Goal: Task Accomplishment & Management: Manage account settings

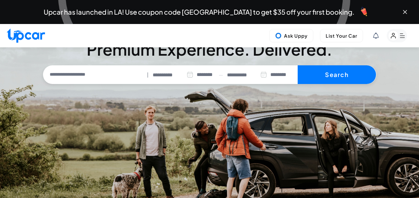
select select "********"
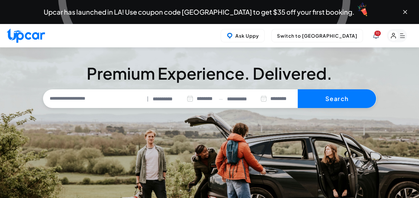
click at [374, 36] on icon at bounding box center [376, 36] width 6 height 6
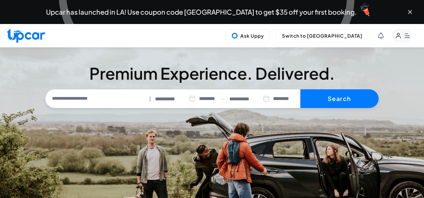
click at [356, 92] on span "Here is our direct support pho..." at bounding box center [362, 95] width 99 height 7
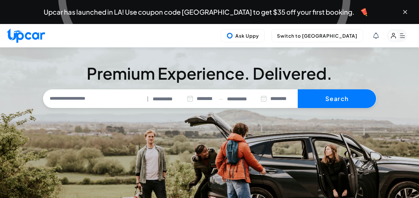
click at [401, 36] on icon "button" at bounding box center [402, 36] width 5 height 4
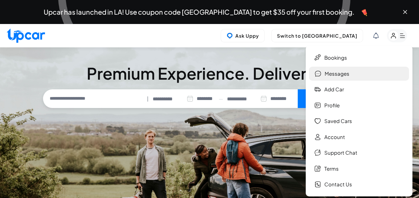
click at [327, 76] on link "Messages" at bounding box center [359, 74] width 100 height 14
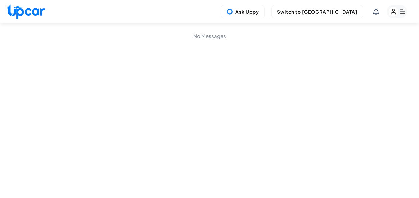
click at [398, 11] on rect "button" at bounding box center [393, 12] width 10 height 10
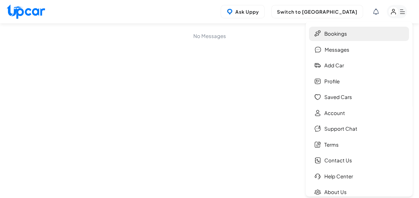
click at [330, 36] on link "Bookings" at bounding box center [359, 34] width 100 height 14
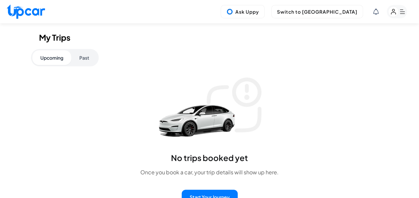
click at [400, 14] on icon "button" at bounding box center [402, 12] width 5 height 4
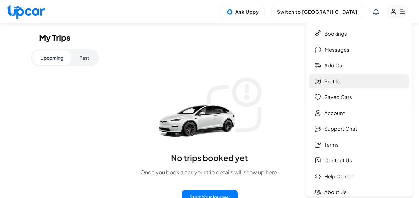
click at [334, 80] on link "Profile" at bounding box center [359, 81] width 100 height 14
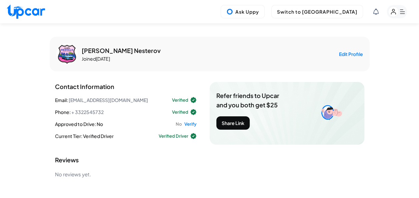
click at [404, 10] on rect "button" at bounding box center [396, 11] width 20 height 13
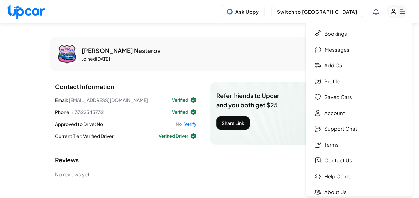
click at [338, 95] on link "Saved Cars" at bounding box center [359, 97] width 100 height 14
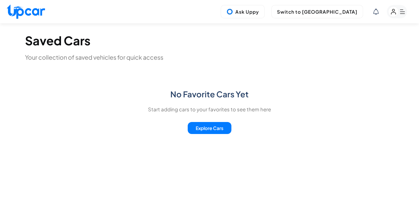
click at [393, 10] on rect "button" at bounding box center [393, 12] width 10 height 10
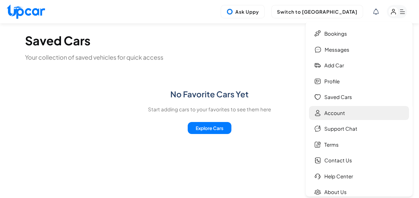
click at [334, 115] on link "Account" at bounding box center [359, 113] width 100 height 14
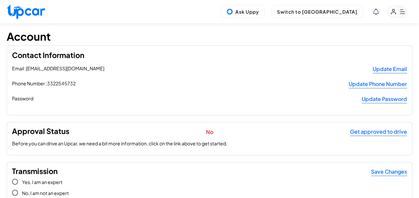
click at [401, 11] on rect "button" at bounding box center [396, 11] width 20 height 13
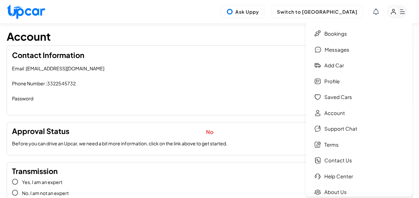
click at [205, 15] on div "Ask Uppy Switch to Upper View Bookings Messages Add car Profile Saved Cars Acco…" at bounding box center [209, 11] width 419 height 23
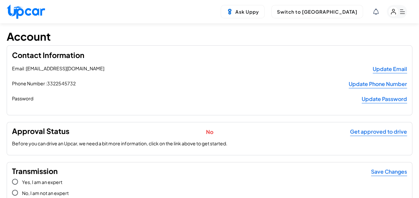
click at [25, 12] on img at bounding box center [26, 11] width 38 height 14
select select "********"
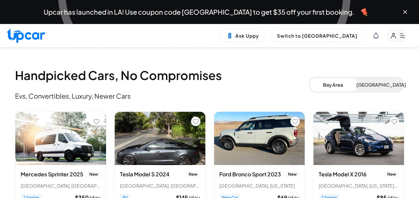
scroll to position [100, 0]
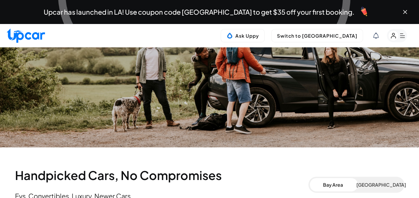
click at [383, 181] on button "[GEOGRAPHIC_DATA]" at bounding box center [379, 184] width 47 height 13
click at [401, 34] on icon "button" at bounding box center [402, 36] width 5 height 4
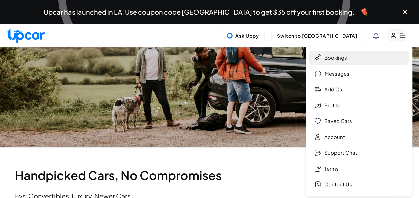
click at [331, 57] on link "Bookings" at bounding box center [359, 58] width 100 height 14
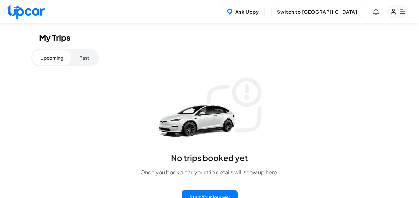
click at [400, 11] on rect "button" at bounding box center [396, 11] width 20 height 13
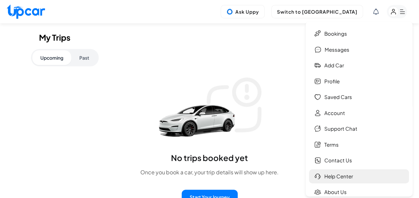
click at [343, 178] on link "Help Center" at bounding box center [359, 176] width 100 height 14
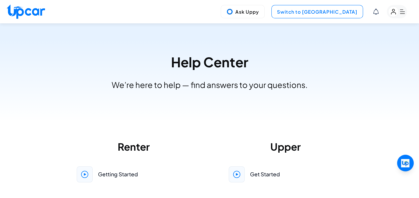
click at [336, 11] on button "Switch to [GEOGRAPHIC_DATA]" at bounding box center [317, 11] width 92 height 13
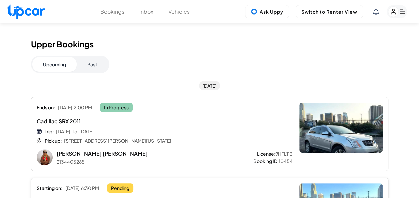
scroll to position [100, 0]
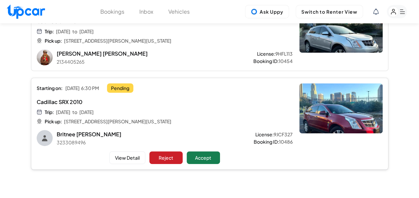
click at [129, 157] on button "View Detail" at bounding box center [127, 157] width 36 height 13
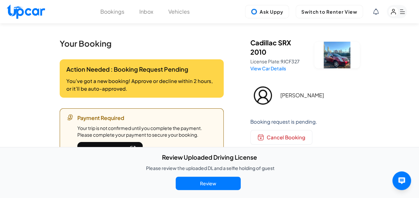
scroll to position [100, 0]
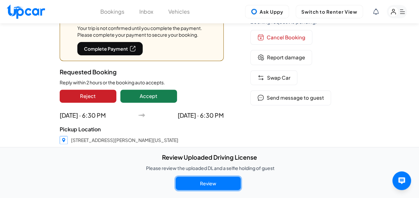
click at [219, 185] on button "Review" at bounding box center [208, 183] width 65 height 13
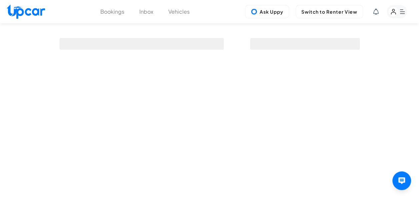
scroll to position [100, 0]
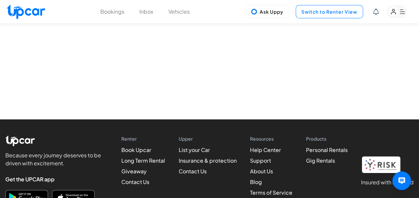
click at [314, 11] on button "Switch to Renter View" at bounding box center [328, 11] width 67 height 13
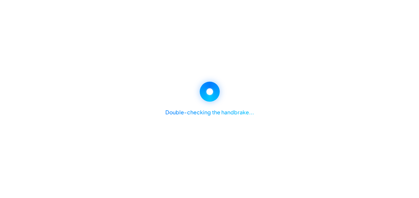
select select "********"
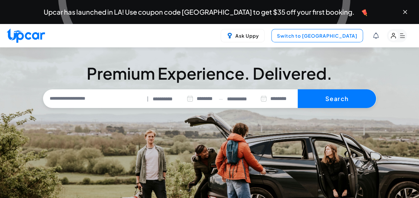
click at [325, 36] on button "Switch to [GEOGRAPHIC_DATA]" at bounding box center [317, 35] width 92 height 13
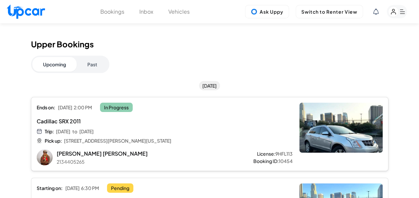
scroll to position [100, 0]
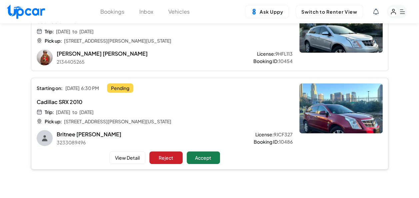
click at [171, 120] on span "[STREET_ADDRESS][PERSON_NAME][US_STATE]" at bounding box center [117, 121] width 107 height 7
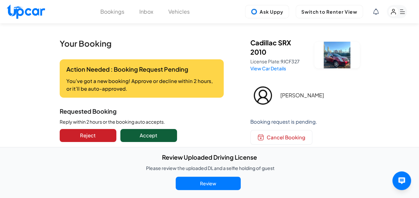
click at [166, 136] on button "Accept" at bounding box center [148, 135] width 57 height 13
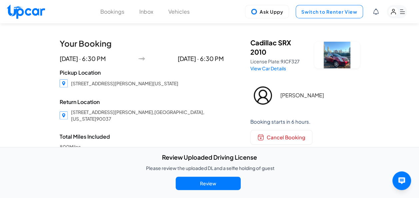
click at [332, 11] on button "Switch to Renter View" at bounding box center [328, 11] width 67 height 13
select select "********"
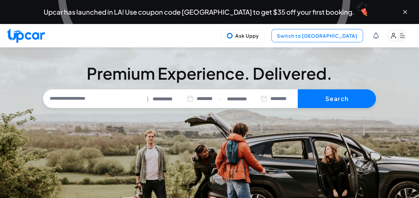
click at [347, 33] on button "Switch to [GEOGRAPHIC_DATA]" at bounding box center [317, 35] width 92 height 13
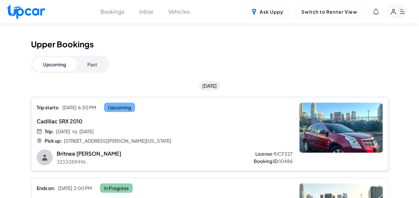
scroll to position [100, 0]
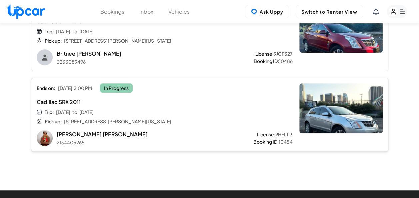
click at [152, 113] on div "Trip: [DATE] to [DATE] Pick up: [STREET_ADDRESS][PERSON_NAME][US_STATE]" at bounding box center [143, 117] width 213 height 16
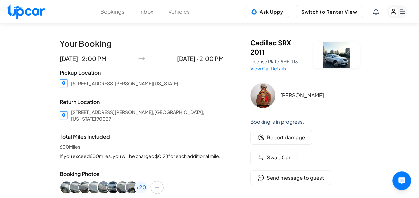
scroll to position [100, 0]
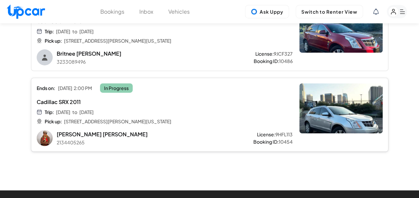
click at [185, 104] on span "Cadillac SRX 2011" at bounding box center [143, 102] width 213 height 8
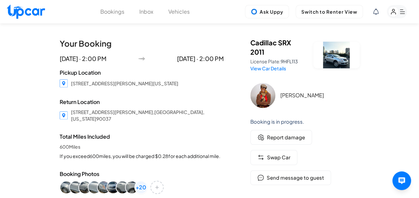
click at [208, 92] on div "Your Booking [DATE] · 2:00 PM [DATE] · 2:00 PM Pickup Location [STREET_ADDRESS]…" at bounding box center [142, 186] width 164 height 297
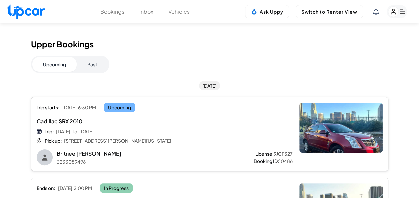
click at [211, 135] on div "Trip: [DATE] to [DATE] Pick up: [STREET_ADDRESS][PERSON_NAME][US_STATE]" at bounding box center [143, 136] width 213 height 16
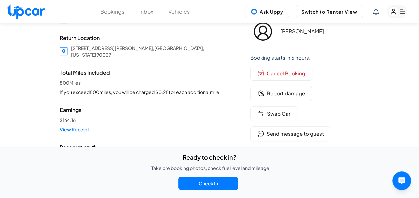
scroll to position [63, 0]
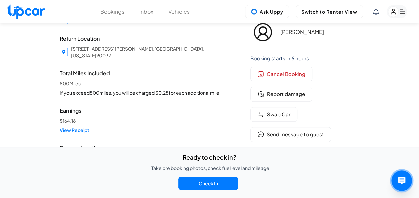
click at [402, 181] on icon "Open Host AI Assistant" at bounding box center [401, 180] width 9 height 9
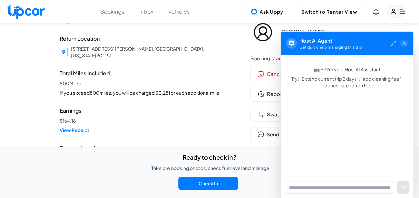
click at [406, 44] on icon at bounding box center [403, 43] width 5 height 5
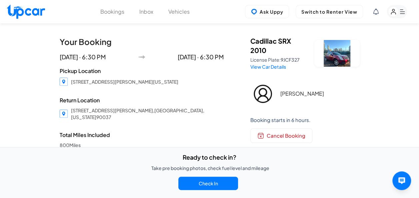
scroll to position [0, 0]
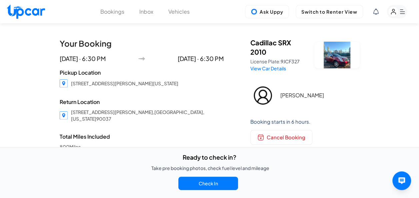
click at [38, 59] on div "Your Booking [DATE] · 6:30 PM [DATE] · 6:30 PM Pickup Location [STREET_ADDRESS]…" at bounding box center [209, 185] width 419 height 325
click at [215, 179] on button "Check In" at bounding box center [208, 183] width 60 height 13
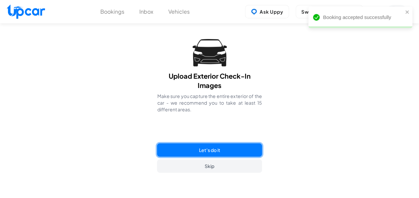
click at [219, 149] on button "Let's do it" at bounding box center [209, 149] width 105 height 13
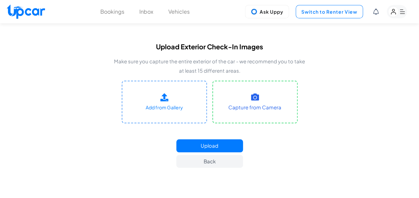
drag, startPoint x: 64, startPoint y: 85, endPoint x: 309, endPoint y: 15, distance: 255.3
click at [64, 89] on main "Upload Exterior Check-In Images Make sure you capture the entire exterior of th…" at bounding box center [209, 105] width 419 height 142
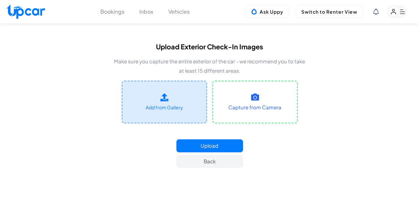
click at [176, 102] on label "Add from Gallery" at bounding box center [164, 102] width 85 height 43
click at [0, 0] on input "Add from Gallery" at bounding box center [0, 0] width 0 height 0
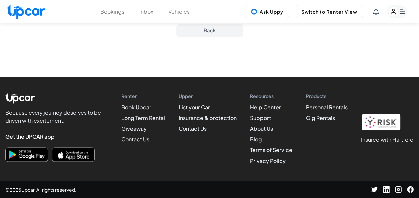
scroll to position [368, 0]
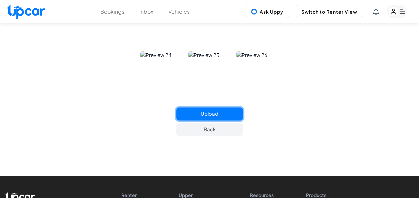
click at [217, 116] on button "Upload" at bounding box center [209, 113] width 67 height 13
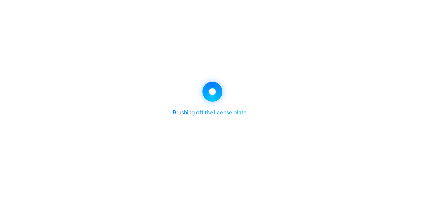
scroll to position [144, 0]
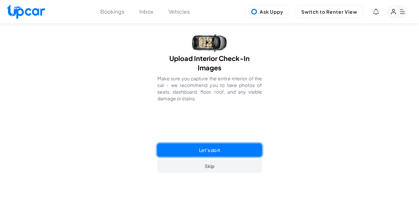
click at [215, 148] on button "Let's do it" at bounding box center [209, 149] width 105 height 13
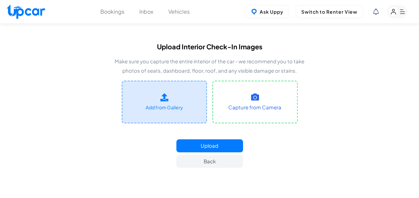
click at [160, 99] on icon at bounding box center [164, 97] width 8 height 8
click at [0, 0] on input "Add from Gallery" at bounding box center [0, 0] width 0 height 0
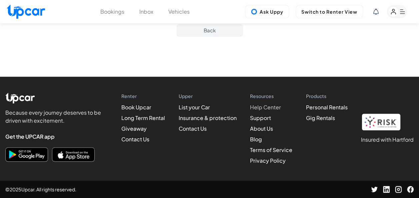
scroll to position [128, 0]
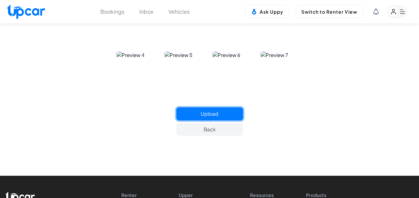
click at [215, 113] on button "Upload" at bounding box center [209, 113] width 67 height 13
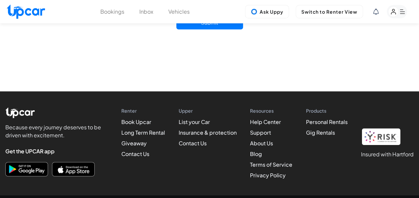
scroll to position [28, 0]
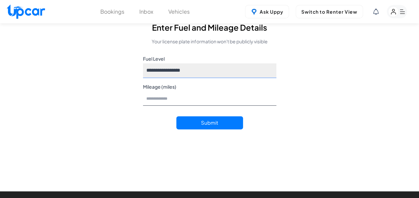
click at [187, 69] on select "**********" at bounding box center [209, 70] width 133 height 15
select select "**"
click at [143, 63] on select "**********" at bounding box center [209, 70] width 133 height 15
click at [170, 101] on input "Mileage (miles)" at bounding box center [209, 98] width 133 height 15
type input "*****"
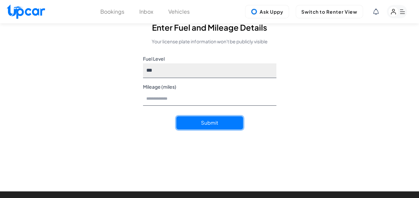
click at [204, 120] on button "Submit" at bounding box center [209, 122] width 67 height 13
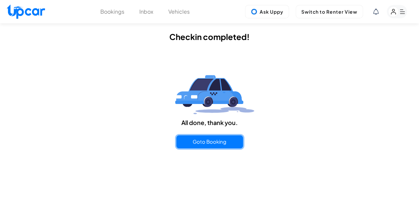
click at [214, 143] on button "Goto Booking" at bounding box center [209, 141] width 67 height 13
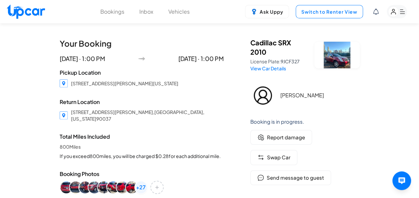
click at [345, 10] on button "Switch to Renter View" at bounding box center [328, 11] width 67 height 13
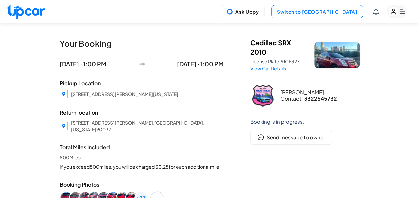
select select "********"
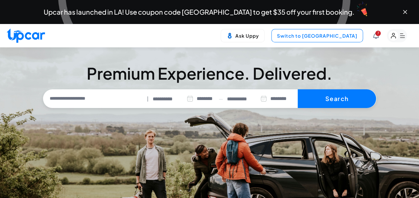
click at [335, 40] on button "Switch to [GEOGRAPHIC_DATA]" at bounding box center [317, 35] width 92 height 13
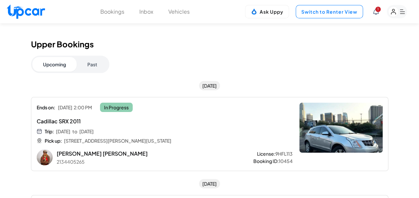
click at [338, 11] on button "Switch to Renter View" at bounding box center [328, 11] width 67 height 13
select select "********"
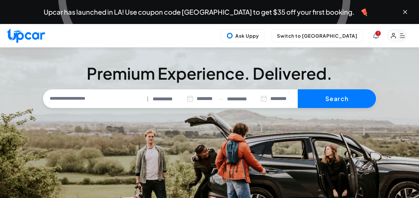
click at [374, 37] on icon at bounding box center [376, 36] width 6 height 6
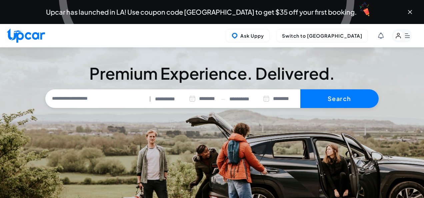
click at [367, 89] on div "New Support Message from Support You are welcome! please save o... [DATE] 12:52…" at bounding box center [362, 95] width 99 height 22
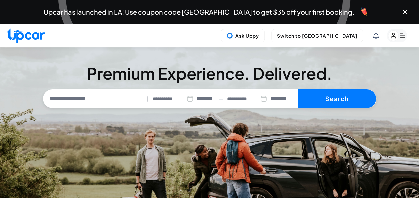
click at [205, 37] on div "7 Ask Uppy Switch to Upper View" at bounding box center [209, 35] width 419 height 23
click at [200, 35] on div "7 Ask Uppy Switch to Upper View" at bounding box center [209, 35] width 419 height 23
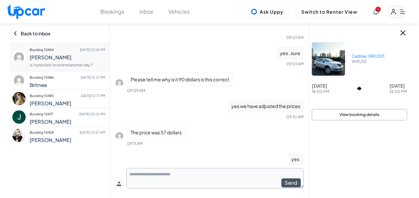
scroll to position [162, 0]
